Goal: Transaction & Acquisition: Purchase product/service

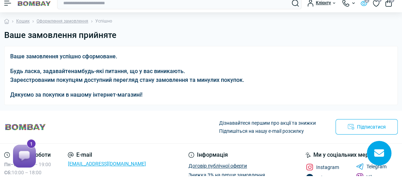
click at [363, 11] on button "2" at bounding box center [363, 9] width 7 height 6
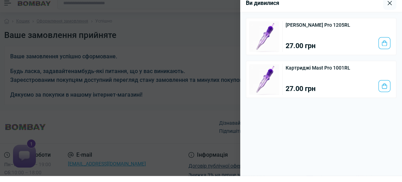
click at [229, 70] on div at bounding box center [201, 91] width 402 height 182
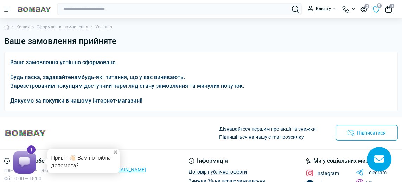
click at [376, 11] on link "0" at bounding box center [376, 9] width 7 height 8
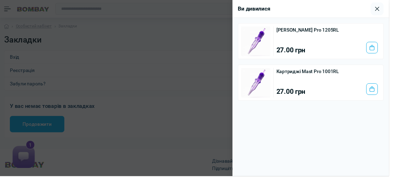
click at [214, 57] on div at bounding box center [201, 91] width 402 height 182
